Goal: Task Accomplishment & Management: Use online tool/utility

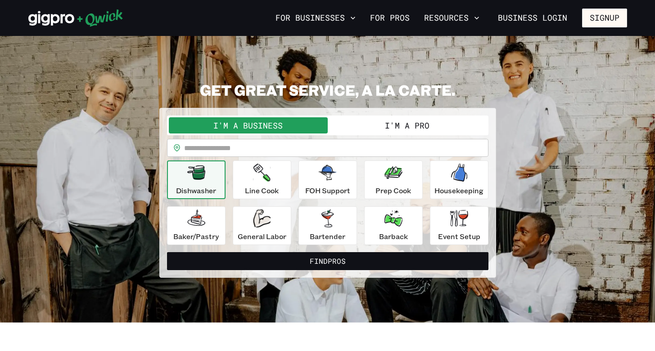
click at [378, 121] on button "I'm a Pro" at bounding box center [406, 125] width 159 height 16
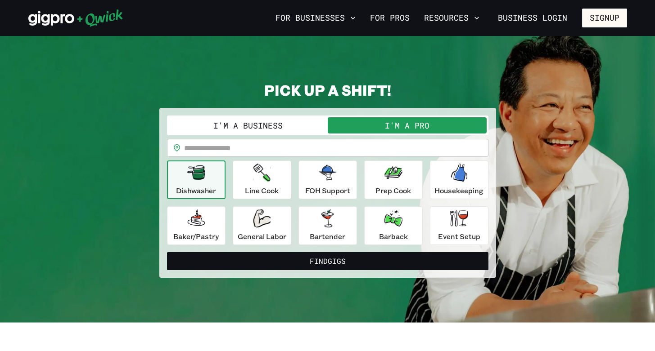
click at [288, 123] on button "I'm a Business" at bounding box center [248, 125] width 159 height 16
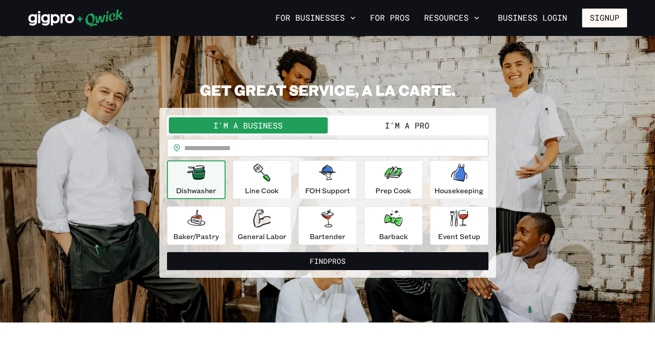
click at [361, 125] on button "I'm a Pro" at bounding box center [406, 125] width 159 height 16
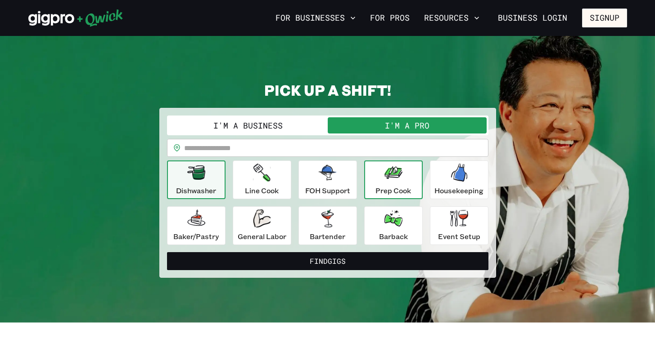
click at [399, 172] on icon "button" at bounding box center [393, 172] width 18 height 13
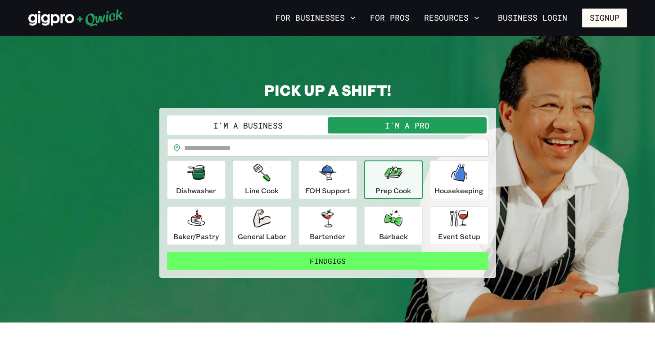
click at [368, 265] on button "Find Gigs" at bounding box center [327, 261] width 321 height 18
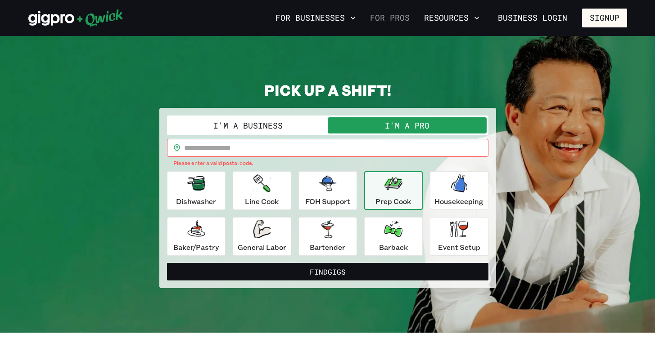
click at [379, 14] on link "For Pros" at bounding box center [389, 17] width 47 height 15
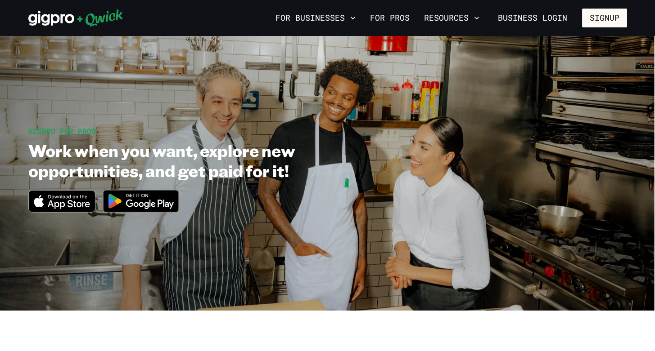
click at [112, 18] on icon at bounding box center [75, 18] width 95 height 18
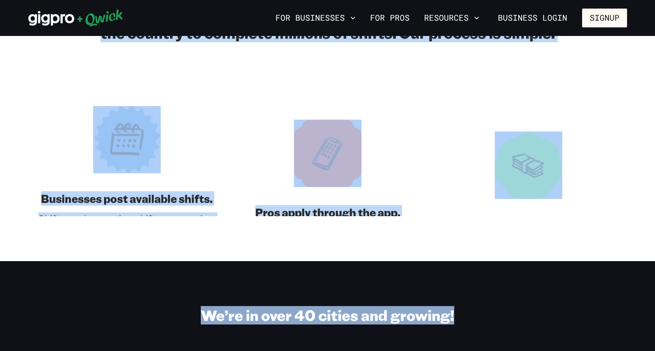
scroll to position [1049, 0]
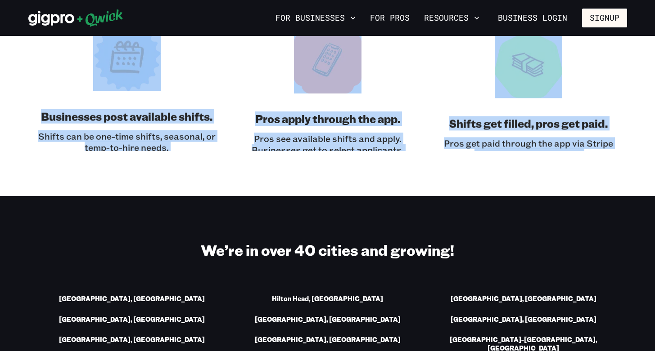
drag, startPoint x: 237, startPoint y: 93, endPoint x: 174, endPoint y: 236, distance: 156.3
click at [175, 236] on main "**********" at bounding box center [327, 279] width 655 height 2587
